Goal: Complete application form

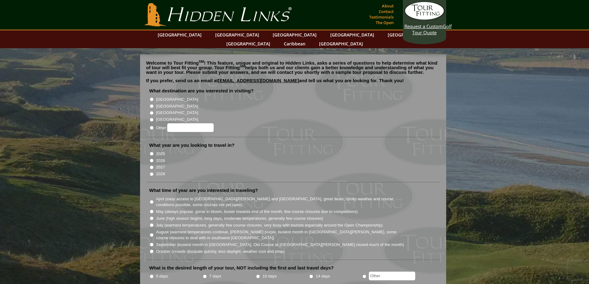
click at [151, 104] on input "[GEOGRAPHIC_DATA]" at bounding box center [152, 106] width 4 height 4
radio input "true"
click at [152, 165] on input "2027" at bounding box center [152, 167] width 4 height 4
radio input "true"
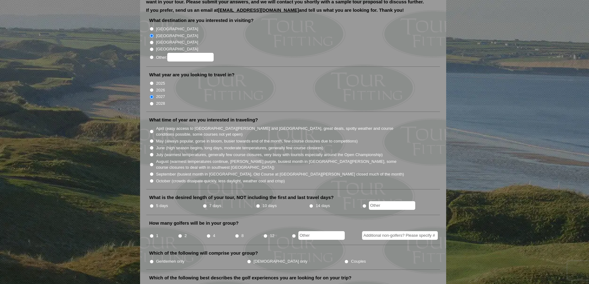
scroll to position [93, 0]
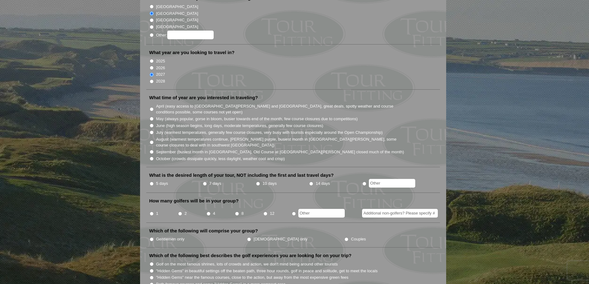
click at [152, 117] on input "May (always popular, gorse in bloom, busier towards end of the month, few cours…" at bounding box center [152, 119] width 4 height 4
radio input "true"
click at [204, 182] on input "7 days" at bounding box center [205, 184] width 4 height 4
radio input "true"
click at [208, 212] on input "4" at bounding box center [209, 214] width 4 height 4
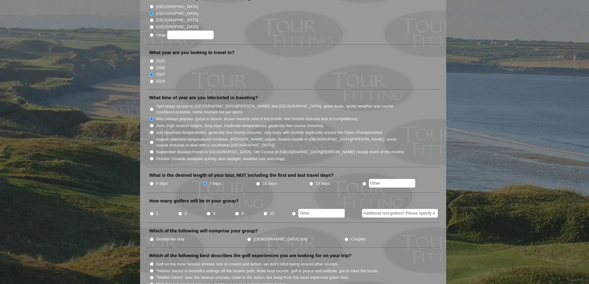
radio input "true"
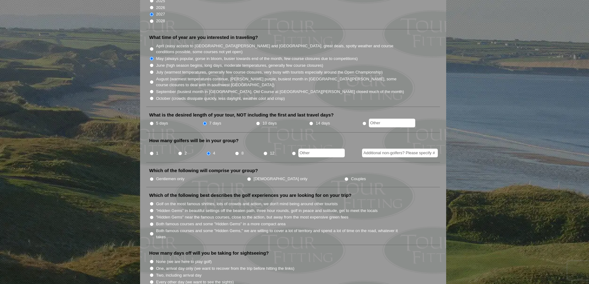
scroll to position [186, 0]
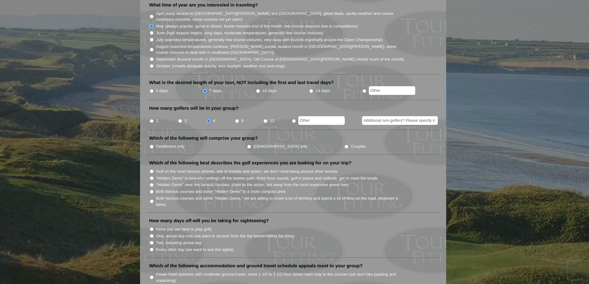
click at [152, 145] on input "Gentlemen only" at bounding box center [152, 147] width 4 height 4
radio input "true"
click at [153, 169] on input "Golf on the most famous shrines, lots of crowds and action, we don't mind being…" at bounding box center [152, 171] width 4 height 4
radio input "true"
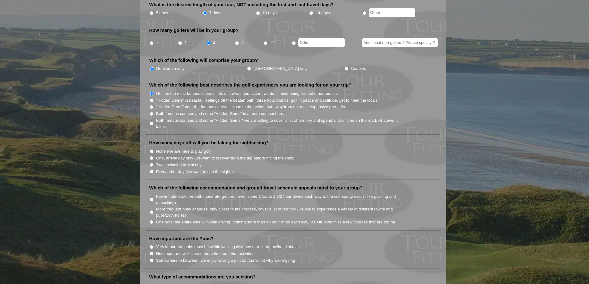
scroll to position [278, 0]
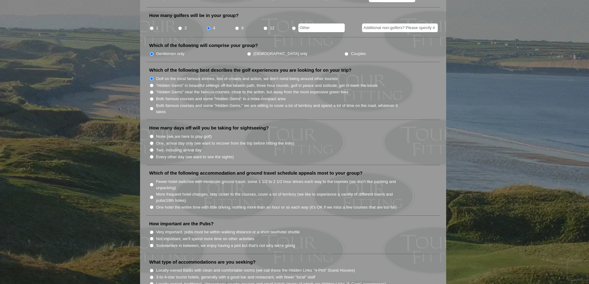
click at [152, 141] on input "One, arrival day only (we want to recover from the trip before hitting the link…" at bounding box center [152, 143] width 4 height 4
radio input "true"
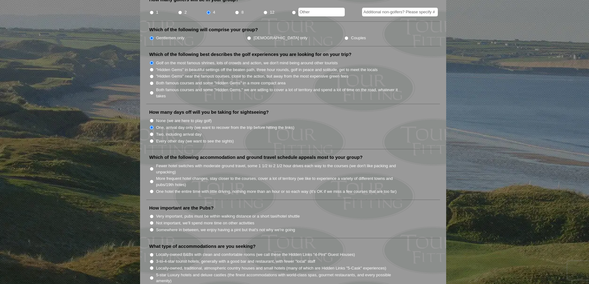
scroll to position [309, 0]
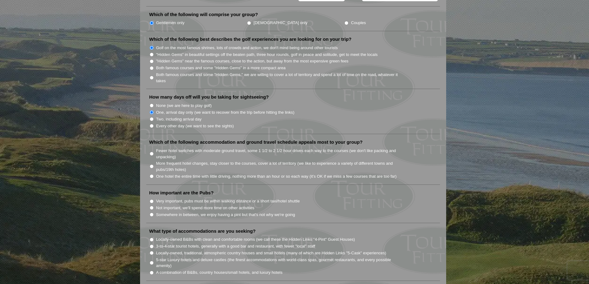
click at [151, 152] on input "Fewer hotel switches with moderate ground travel, some 1 1/2 to 2 1/2 hour driv…" at bounding box center [152, 154] width 4 height 4
radio input "true"
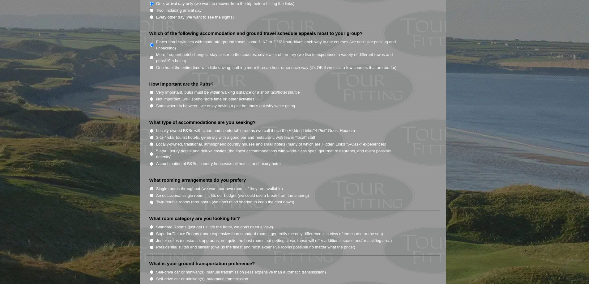
scroll to position [433, 0]
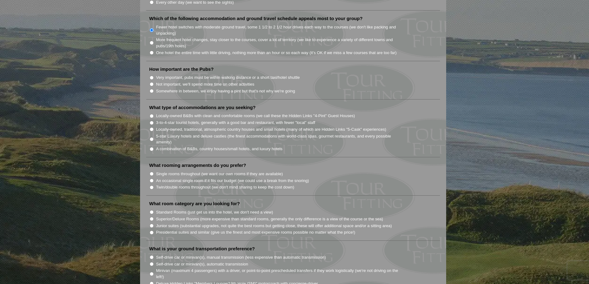
click at [152, 89] on input "Somewhere in between, we enjoy having a pint but that's not why we're going" at bounding box center [152, 91] width 4 height 4
radio input "true"
click at [152, 121] on input "3-to-4-star tourist hotels, generally with a good bar and restaurant, with fewe…" at bounding box center [152, 123] width 4 height 4
radio input "true"
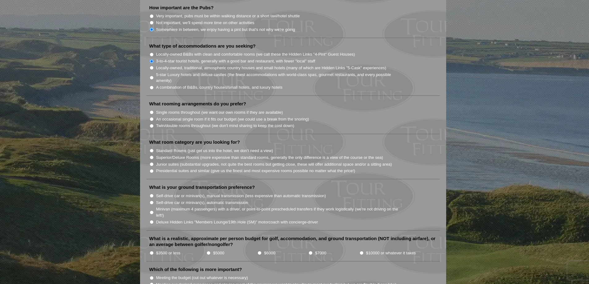
scroll to position [495, 0]
click at [152, 110] on input "Single rooms throughout (we want our own rooms if they are available)" at bounding box center [152, 112] width 4 height 4
radio input "true"
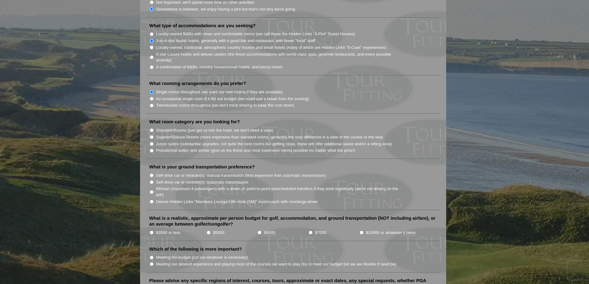
scroll to position [526, 0]
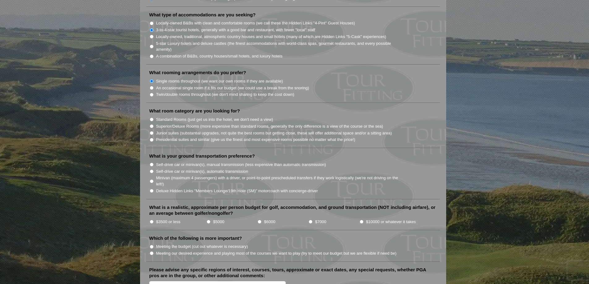
click at [152, 118] on input "Standard Rooms (just get us into the hotel, we don't need a view)" at bounding box center [152, 120] width 4 height 4
radio input "true"
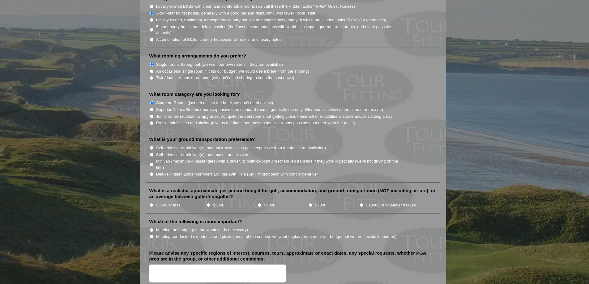
scroll to position [557, 0]
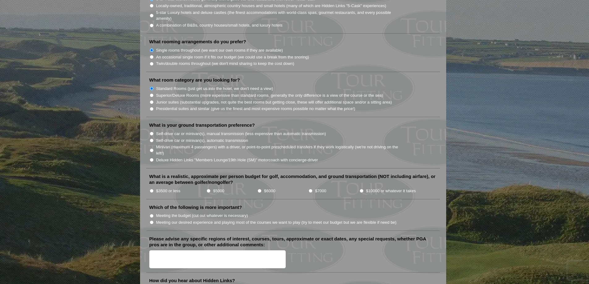
click at [152, 148] on input "Minivan (maximum 4 passengers) with a driver, or point-to-point prescheduled tr…" at bounding box center [152, 150] width 4 height 4
radio input "true"
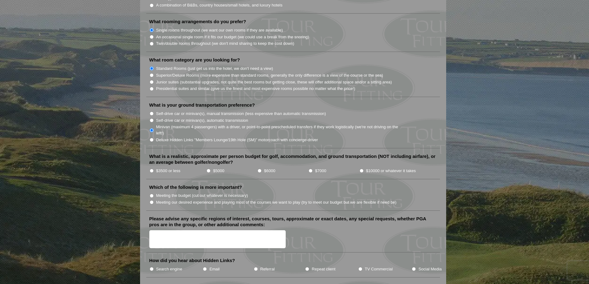
scroll to position [588, 0]
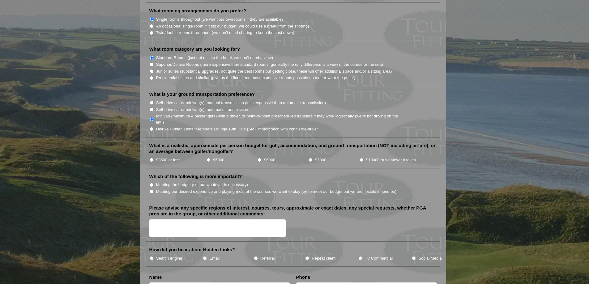
click at [311, 158] on input "$7000" at bounding box center [311, 160] width 4 height 4
radio input "true"
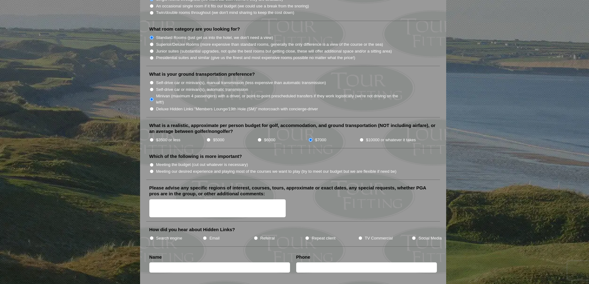
scroll to position [619, 0]
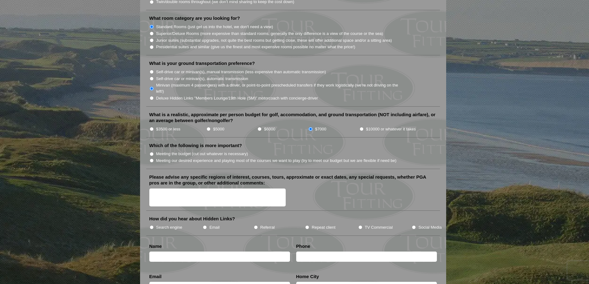
click at [151, 159] on input "Meeting our desired experience and playing most of the courses we want to play …" at bounding box center [152, 161] width 4 height 4
radio input "true"
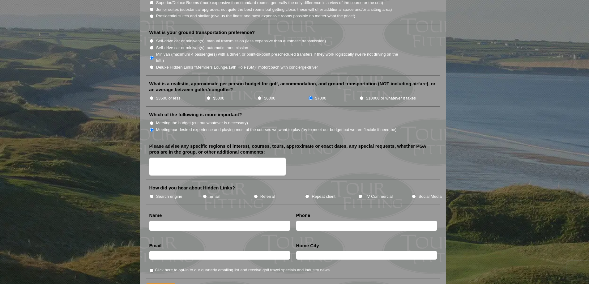
click at [256, 195] on input "Referral" at bounding box center [256, 197] width 4 height 4
radio input "true"
click at [204, 221] on input "text" at bounding box center [219, 226] width 141 height 10
type input "[PERSON_NAME]"
type input "[PHONE_NUMBER]"
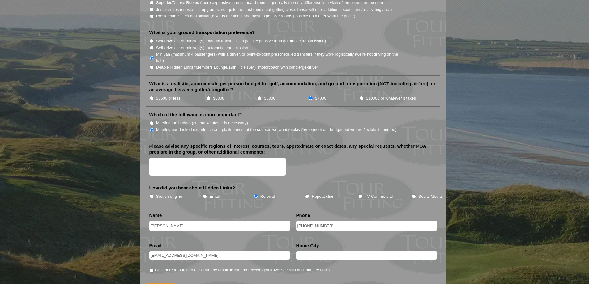
type input "[EMAIL_ADDRESS][DOMAIN_NAME]"
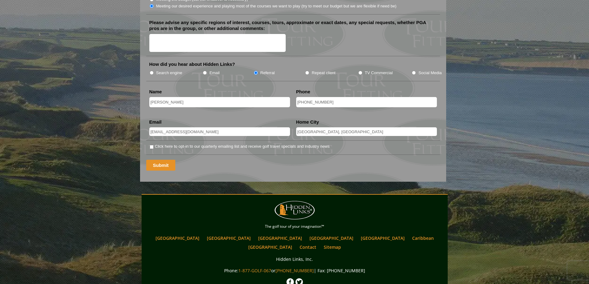
type input "[GEOGRAPHIC_DATA], [GEOGRAPHIC_DATA]"
click at [158, 160] on input "Submit" at bounding box center [160, 165] width 29 height 11
